Goal: Transaction & Acquisition: Purchase product/service

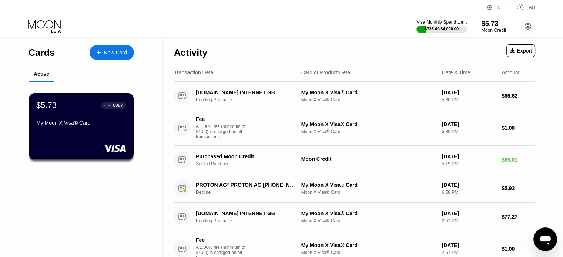
click at [493, 29] on div "Moon Credit" at bounding box center [494, 30] width 25 height 5
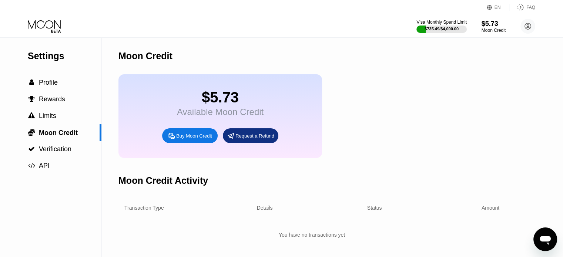
click at [189, 139] on div "Buy Moon Credit" at bounding box center [194, 136] width 36 height 6
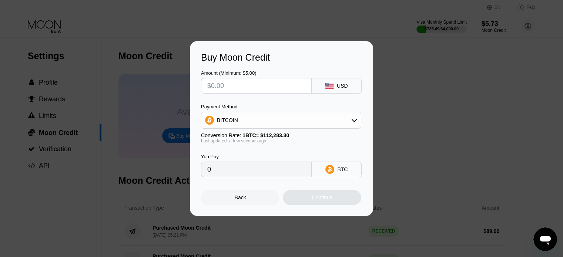
click at [357, 119] on icon at bounding box center [355, 120] width 6 height 6
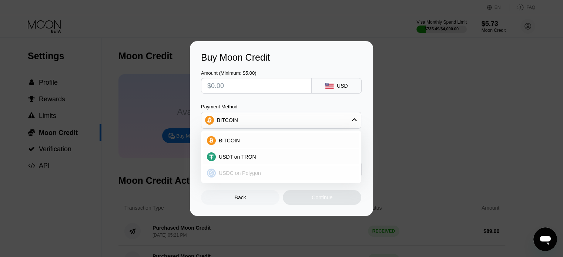
click at [290, 176] on div "USDC on Polygon" at bounding box center [286, 173] width 140 height 6
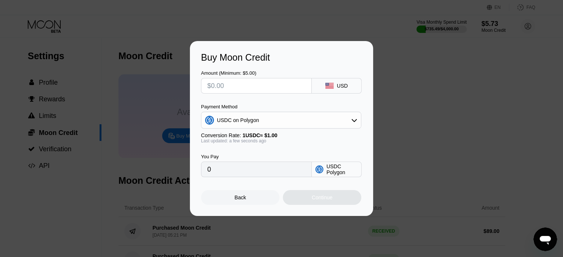
click at [253, 83] on input "text" at bounding box center [256, 86] width 98 height 15
type input "$6"
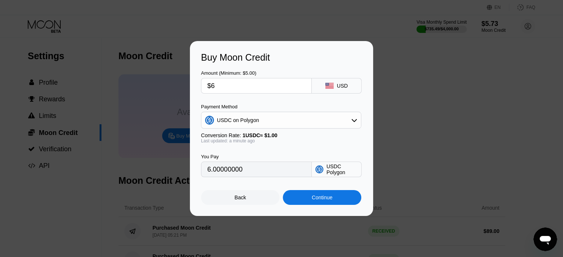
type input "6.00000000"
type input "$6"
click at [326, 200] on div "Continue" at bounding box center [322, 198] width 21 height 6
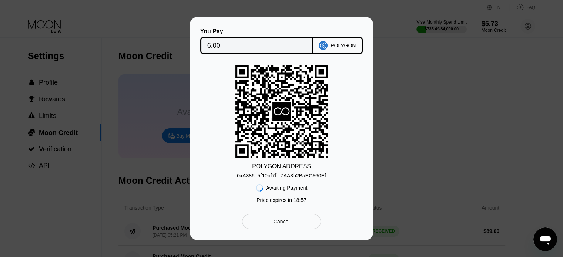
click at [317, 176] on div "0xA386d5f10bf7f...7AA3b2BaEC560Ef" at bounding box center [281, 176] width 89 height 6
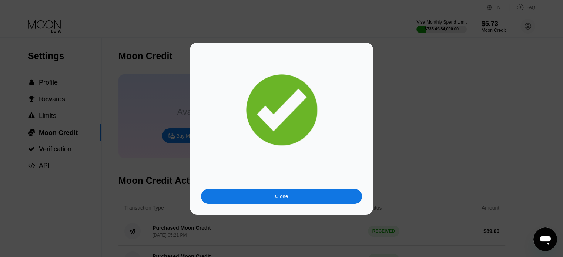
click at [268, 195] on div "Close" at bounding box center [281, 196] width 161 height 15
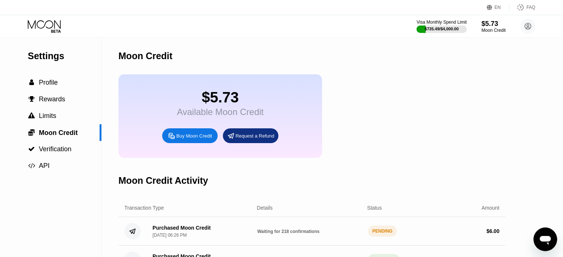
scroll to position [74, 0]
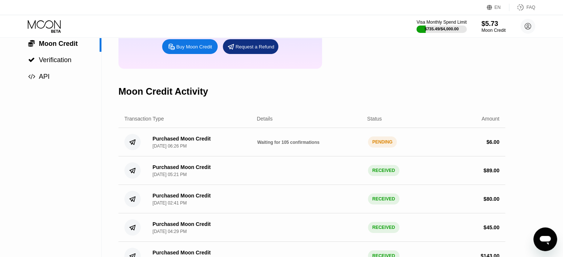
scroll to position [74, 0]
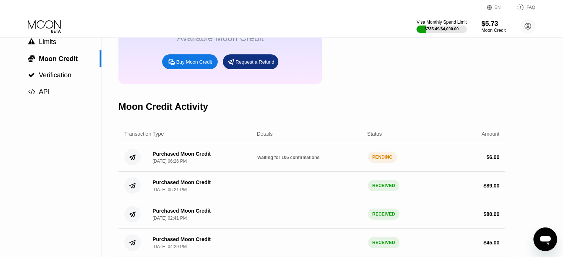
click at [447, 82] on div "$5.73 Available Moon Credit Buy Moon Credit Request a Refund" at bounding box center [312, 42] width 387 height 84
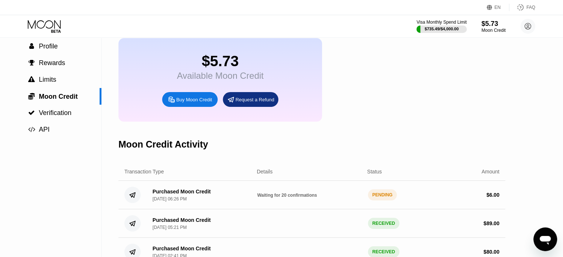
scroll to position [74, 0]
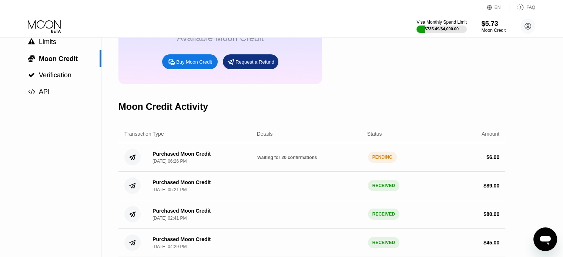
click at [413, 84] on div "$5.73 Available Moon Credit Buy Moon Credit Request a Refund" at bounding box center [312, 42] width 387 height 84
click at [354, 84] on div "$5.73 Available Moon Credit Buy Moon Credit Request a Refund" at bounding box center [312, 42] width 387 height 84
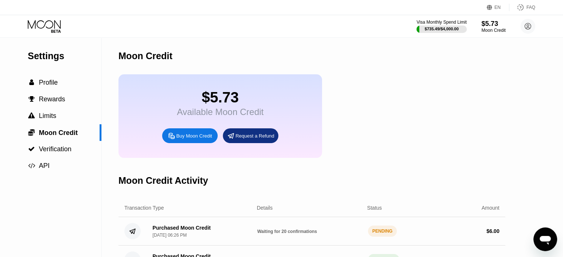
scroll to position [37, 0]
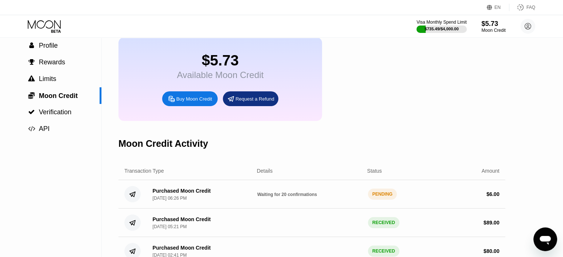
click at [385, 121] on div "$5.73 Available Moon Credit Buy Moon Credit Request a Refund" at bounding box center [312, 79] width 387 height 84
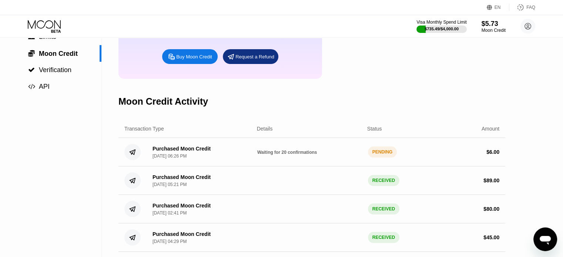
scroll to position [111, 0]
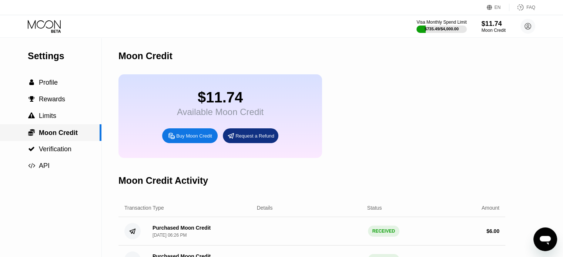
click at [63, 133] on span "Moon Credit" at bounding box center [58, 132] width 39 height 7
click at [53, 86] on span "Profile" at bounding box center [48, 82] width 19 height 7
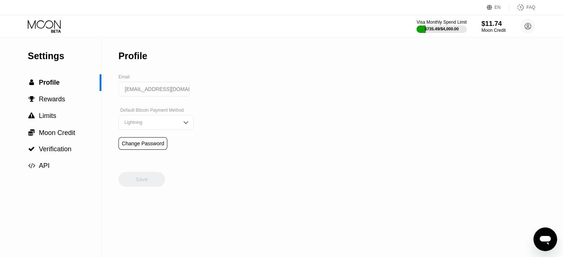
click at [52, 27] on icon at bounding box center [45, 26] width 34 height 13
